Goal: Check status: Check status

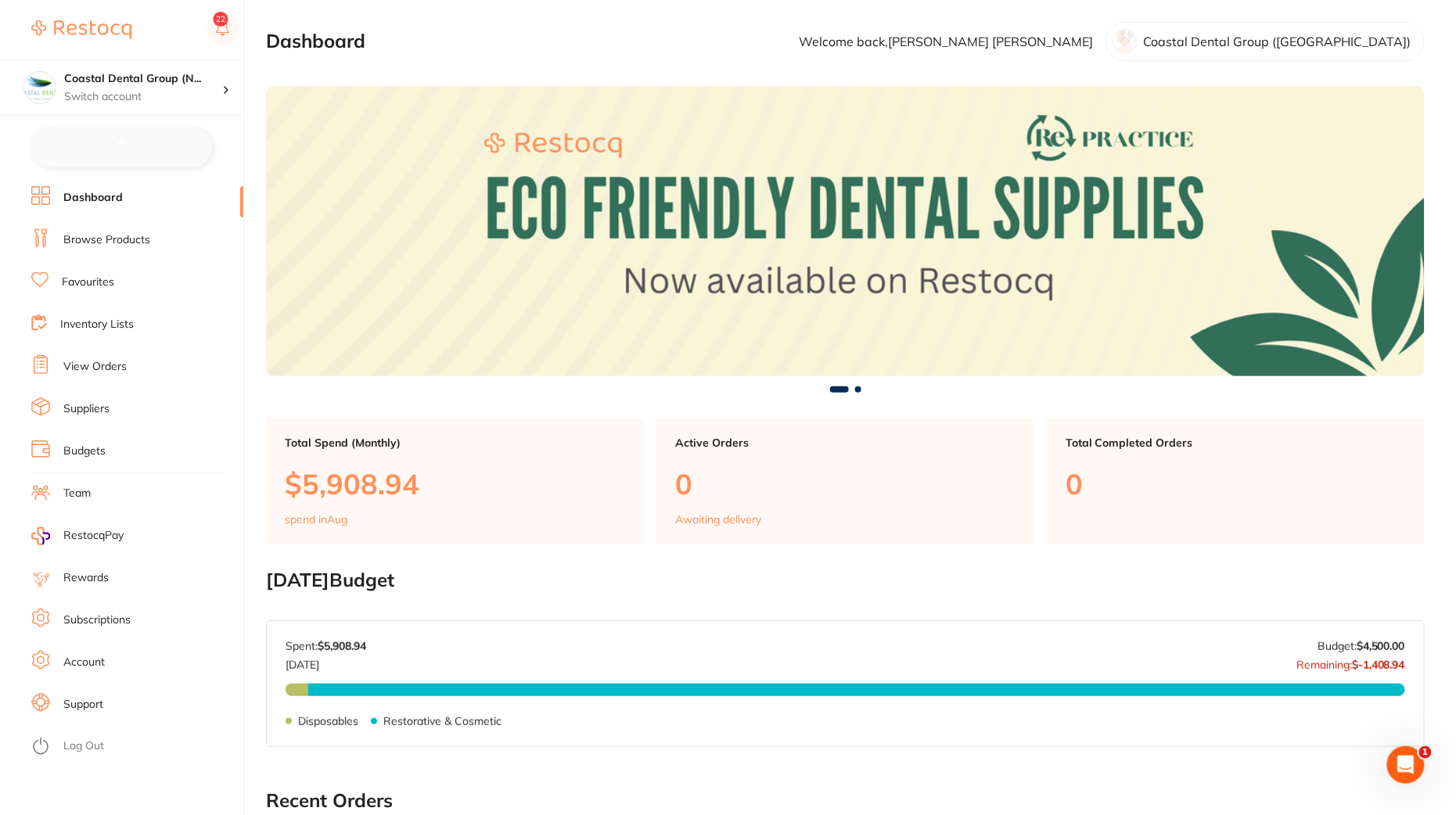
checkbox input "false"
click at [89, 376] on li "View Orders" at bounding box center [137, 366] width 212 height 24
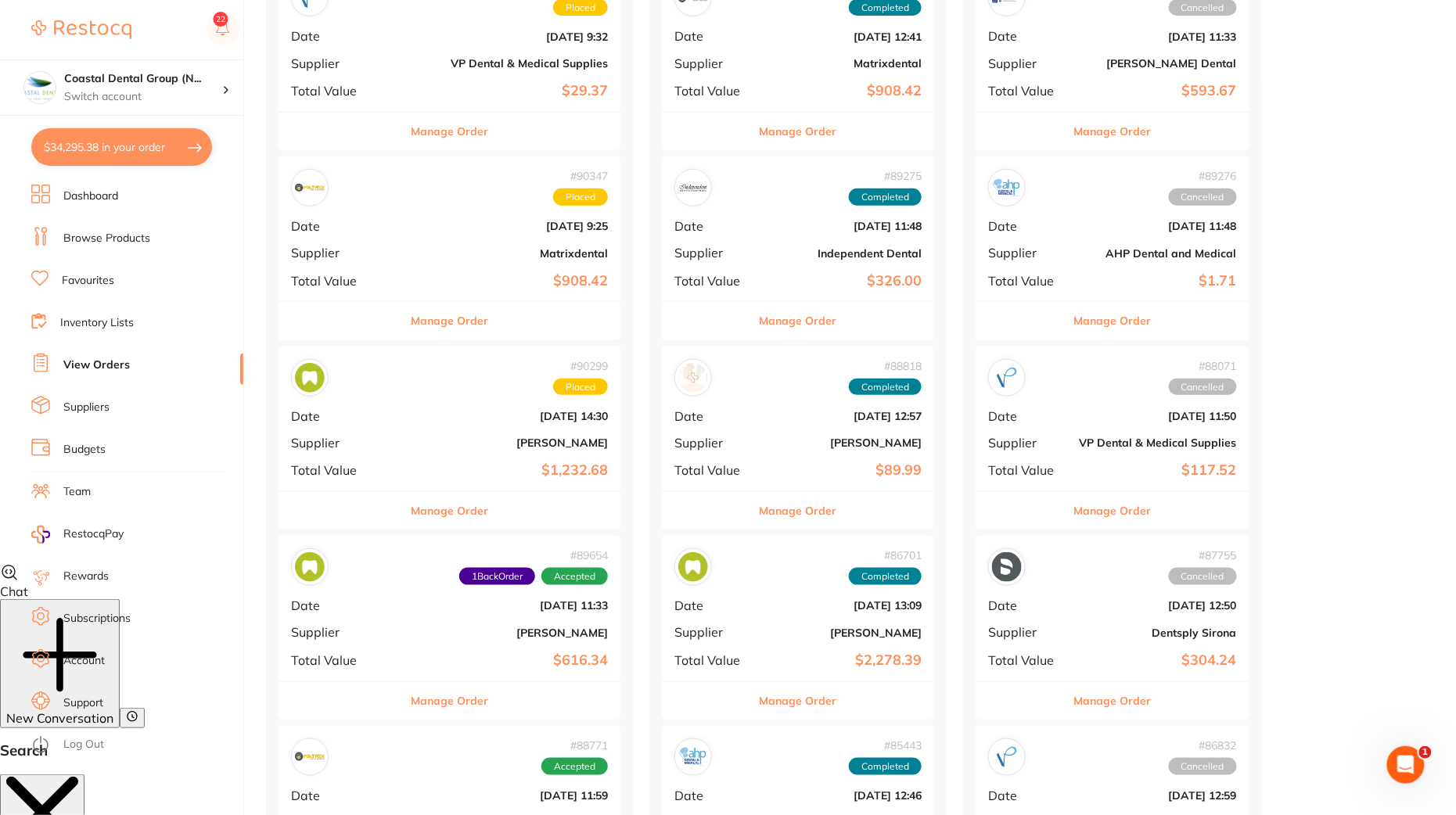
click at [476, 462] on b "$1,232.68" at bounding box center [506, 470] width 203 height 17
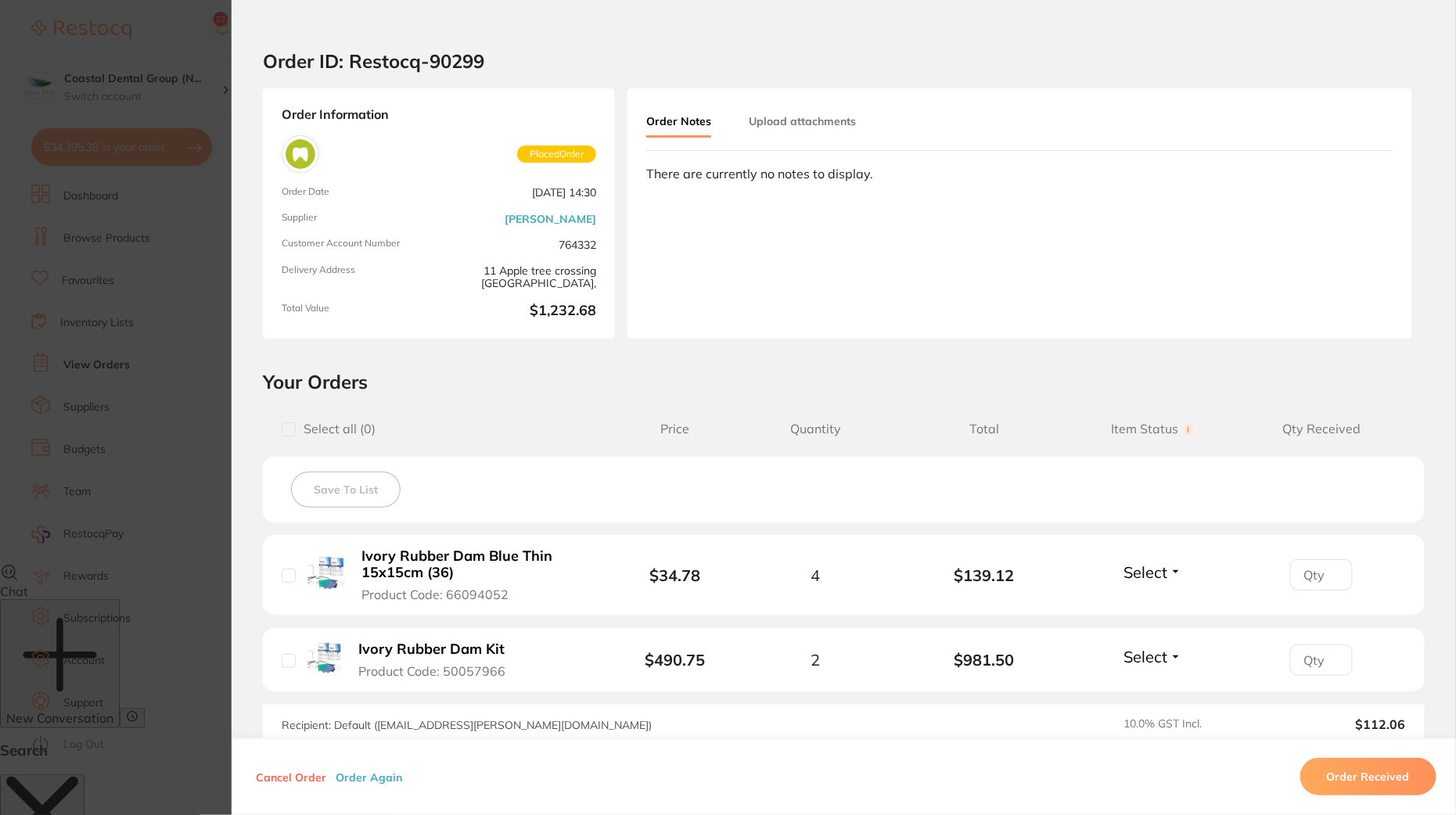
scroll to position [9, 0]
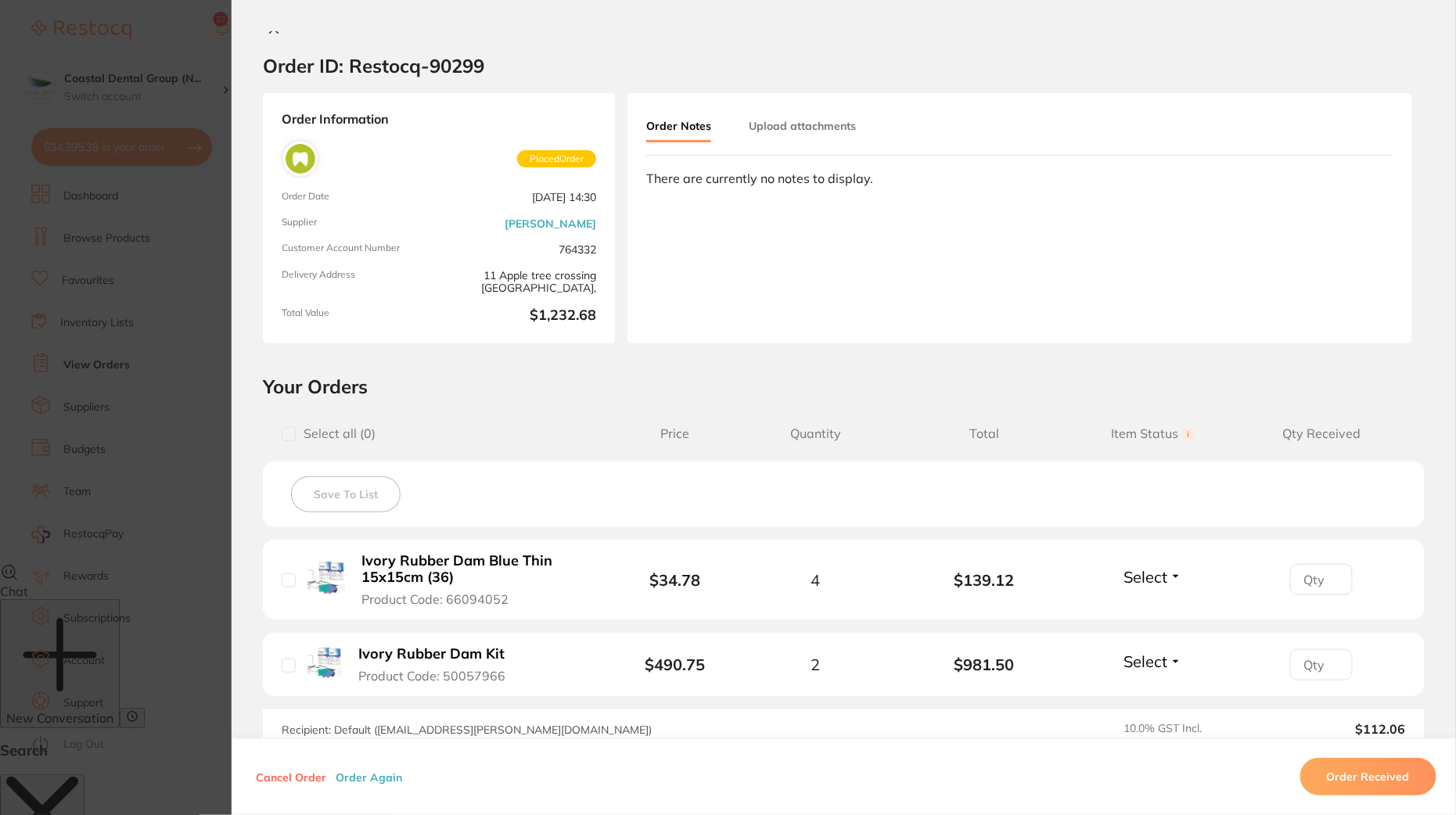
click at [1173, 575] on button "Select" at bounding box center [1153, 577] width 67 height 20
click at [1159, 609] on span "Received" at bounding box center [1152, 610] width 40 height 12
click at [1170, 660] on button "Select" at bounding box center [1153, 662] width 67 height 20
click at [1145, 719] on span "Back Order" at bounding box center [1152, 719] width 47 height 12
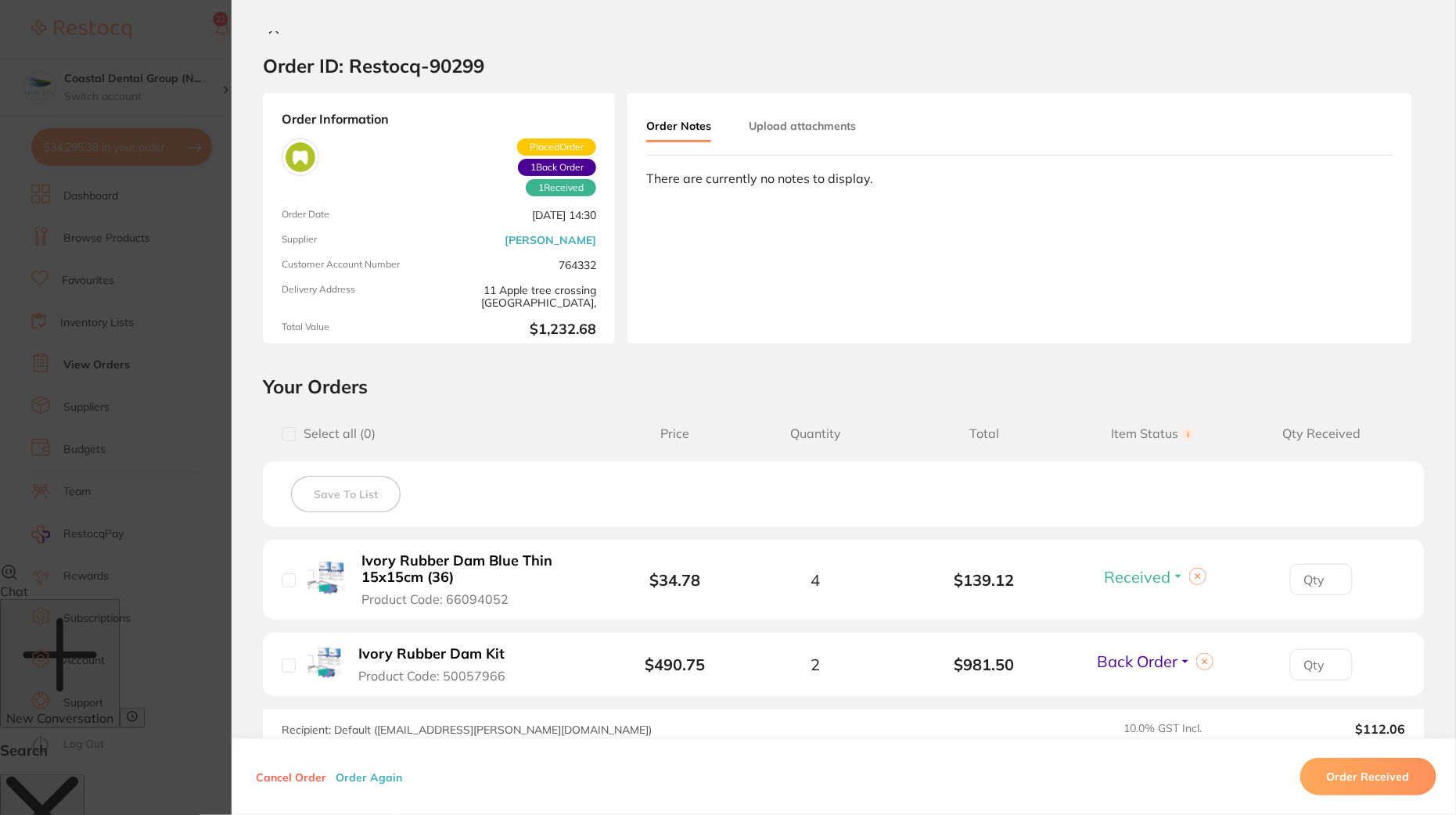
click at [268, 33] on icon at bounding box center [274, 29] width 13 height 13
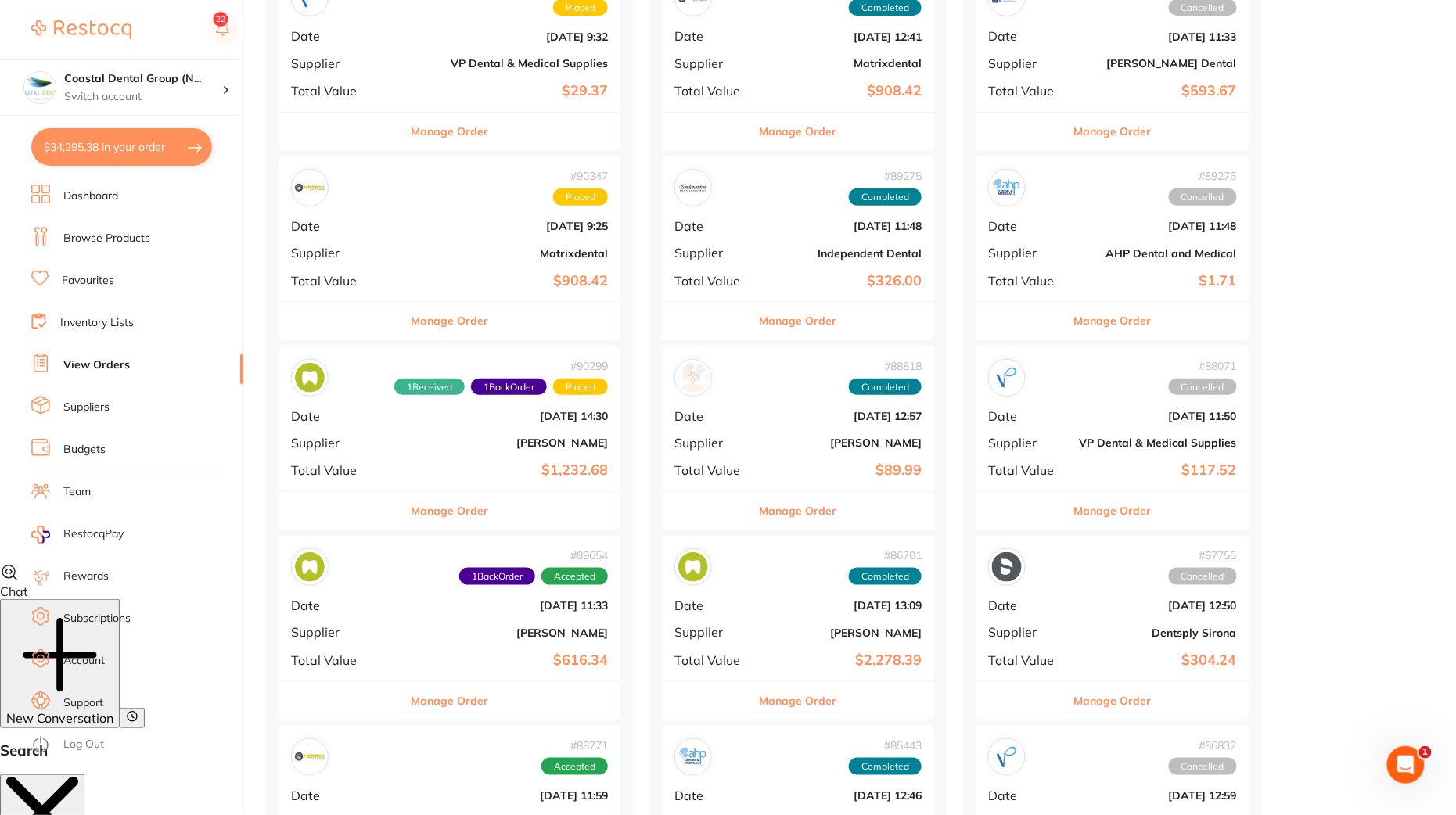
click at [506, 457] on div "# 90299 1 Received 1 Back Order Placed Date [DATE] 14:30 Supplier [PERSON_NAME]…" at bounding box center [450, 418] width 342 height 144
